Goal: Task Accomplishment & Management: Use online tool/utility

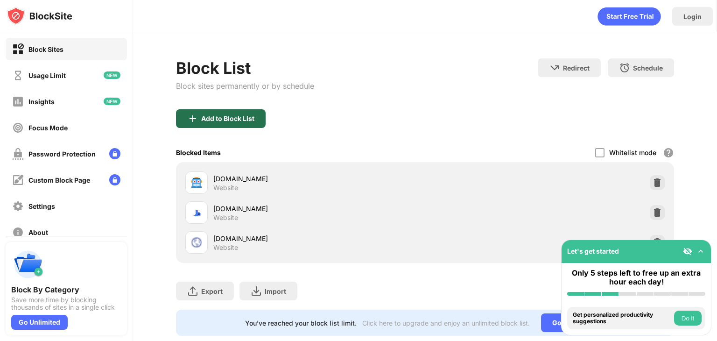
click at [241, 121] on div "Add to Block List" at bounding box center [227, 118] width 53 height 7
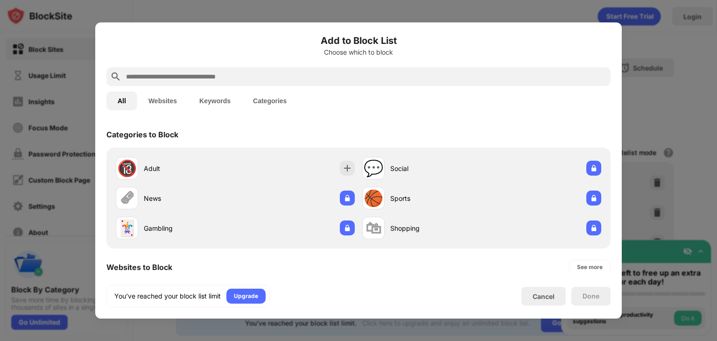
click at [241, 75] on input "text" at bounding box center [366, 76] width 482 height 11
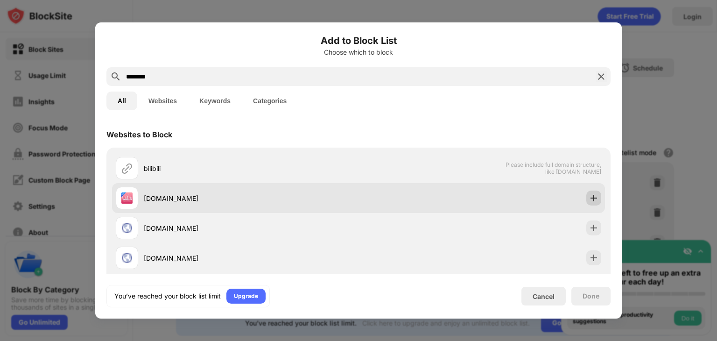
type input "********"
click at [486, 198] on img at bounding box center [593, 197] width 9 height 9
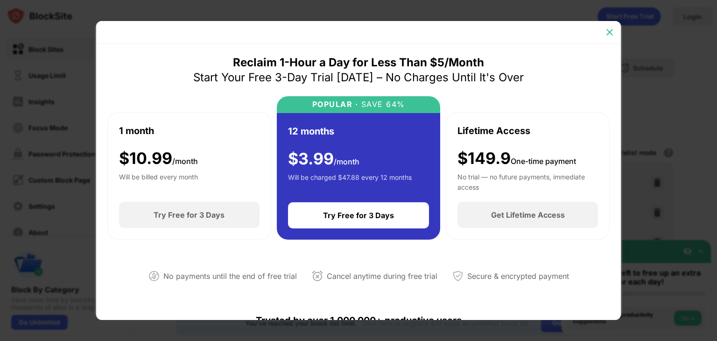
click at [486, 36] on img at bounding box center [609, 32] width 9 height 9
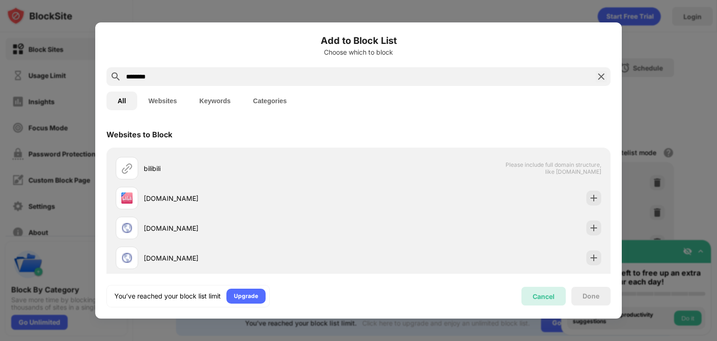
click at [486, 292] on div "Cancel" at bounding box center [543, 296] width 44 height 19
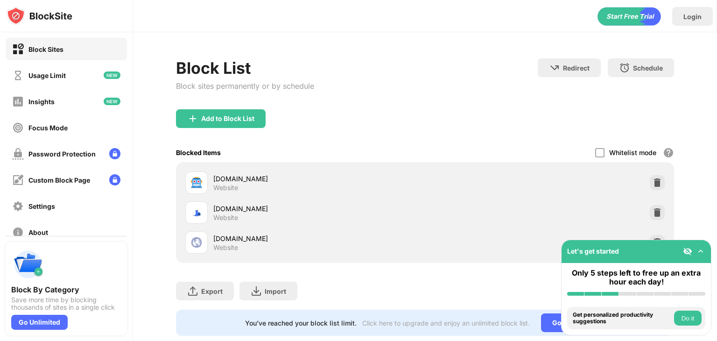
scroll to position [28, 0]
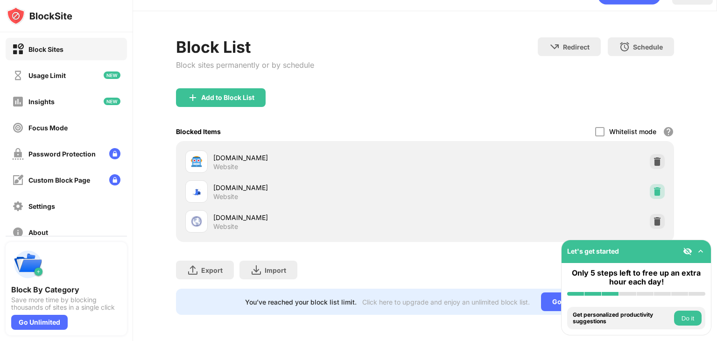
click at [486, 187] on img at bounding box center [656, 191] width 9 height 9
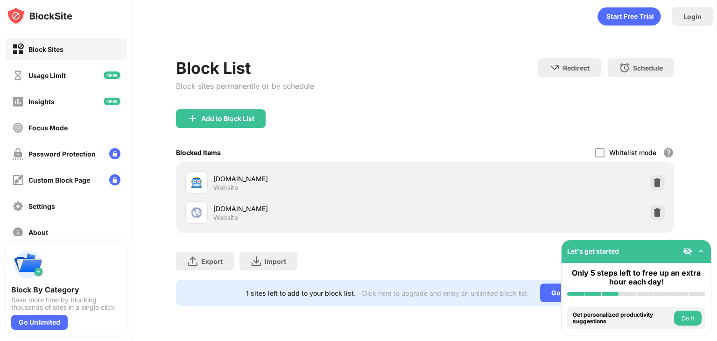
scroll to position [0, 0]
click at [246, 115] on div "Add to Block List" at bounding box center [227, 118] width 53 height 7
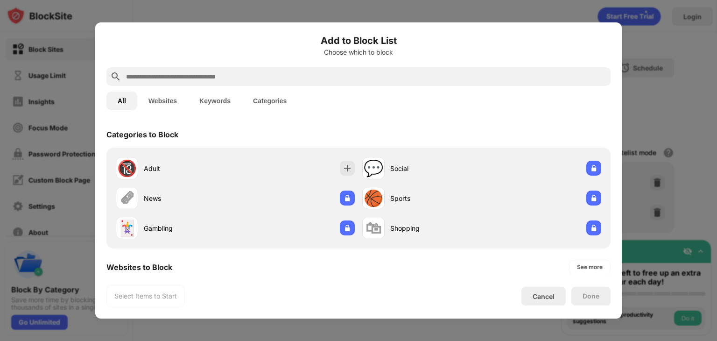
click at [251, 76] on input "text" at bounding box center [366, 76] width 482 height 11
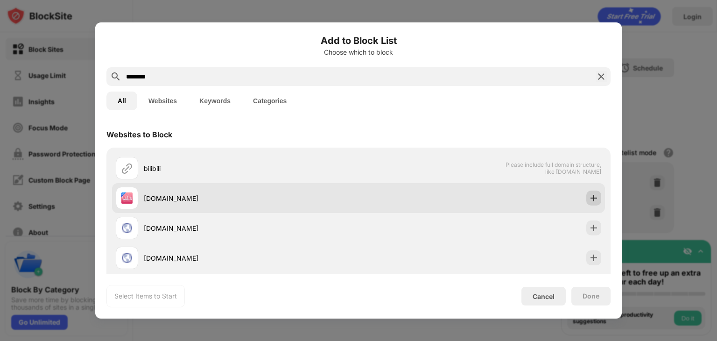
type input "********"
click at [486, 196] on img at bounding box center [593, 197] width 9 height 9
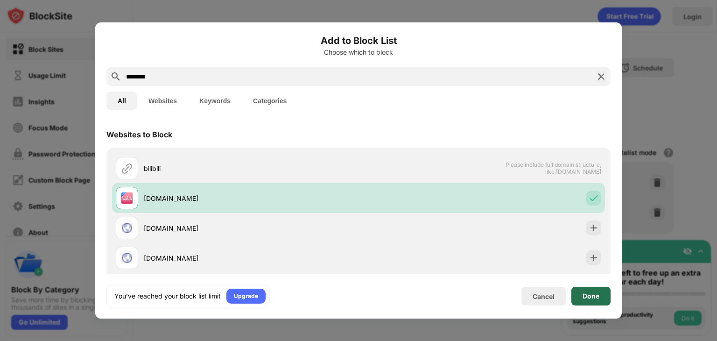
click at [486, 299] on div "Done" at bounding box center [590, 295] width 17 height 7
